Goal: Check status

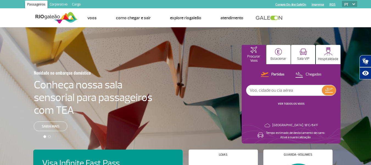
click at [328, 90] on img at bounding box center [329, 90] width 8 height 5
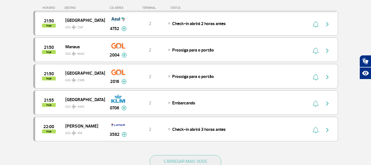
scroll to position [498, 0]
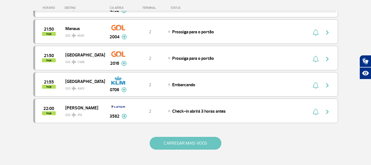
click at [211, 143] on button "CARREGAR MAIS VOOS" at bounding box center [186, 142] width 72 height 13
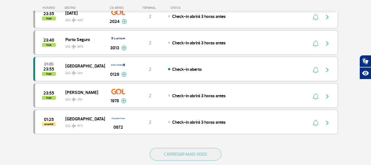
scroll to position [1025, 0]
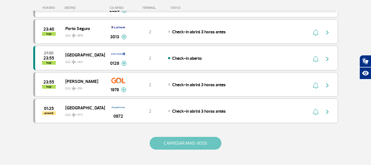
click at [196, 146] on button "CARREGAR MAIS VOOS" at bounding box center [186, 142] width 72 height 13
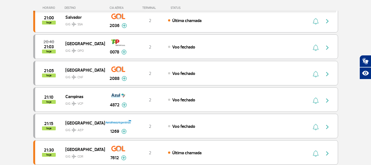
scroll to position [0, 0]
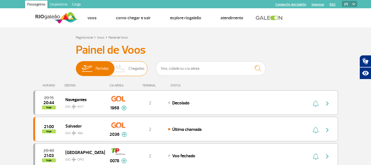
click at [134, 74] on span "Chegadas" at bounding box center [137, 68] width 16 height 14
click at [76, 66] on input "Partidas Chegadas" at bounding box center [76, 66] width 0 height 0
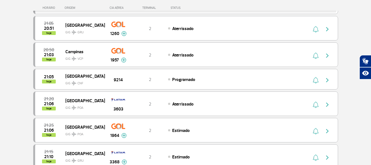
scroll to position [143, 0]
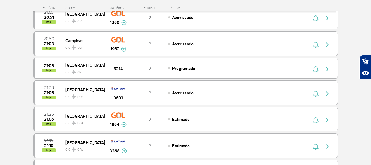
click at [328, 65] on button "button" at bounding box center [328, 68] width 13 height 9
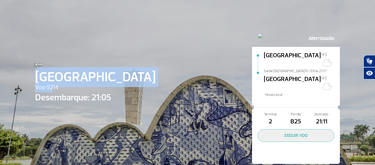
drag, startPoint x: 32, startPoint y: 86, endPoint x: 50, endPoint y: 87, distance: 18.7
click at [50, 87] on div "[GEOGRAPHIC_DATA] Voo 9214 Desembarque: 21:05 Aterrissado [GEOGRAPHIC_DATA] 14°…" at bounding box center [187, 88] width 313 height 177
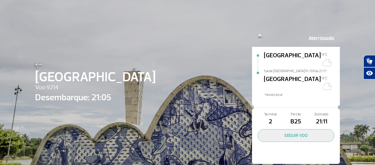
click at [166, 66] on div "[GEOGRAPHIC_DATA] Voo 9214 Desembarque: 21:05 Aterrissado [GEOGRAPHIC_DATA] 14°…" at bounding box center [187, 88] width 313 height 177
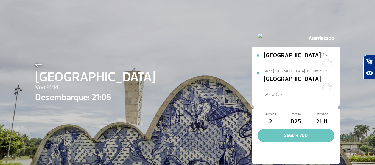
click at [283, 129] on button "SEGUIR VOO" at bounding box center [296, 135] width 77 height 13
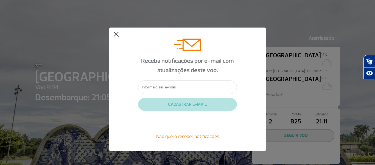
click at [118, 36] on button at bounding box center [115, 34] width 5 height 5
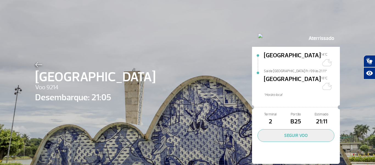
click at [36, 66] on img at bounding box center [38, 64] width 7 height 5
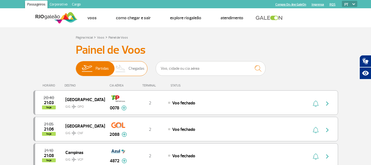
click at [130, 74] on span "Chegadas" at bounding box center [137, 68] width 16 height 14
click at [76, 66] on input "Partidas Chegadas" at bounding box center [76, 66] width 0 height 0
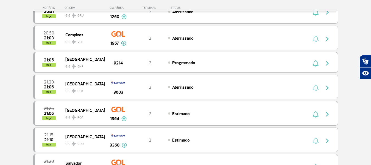
scroll to position [5, 0]
